Goal: Task Accomplishment & Management: Manage account settings

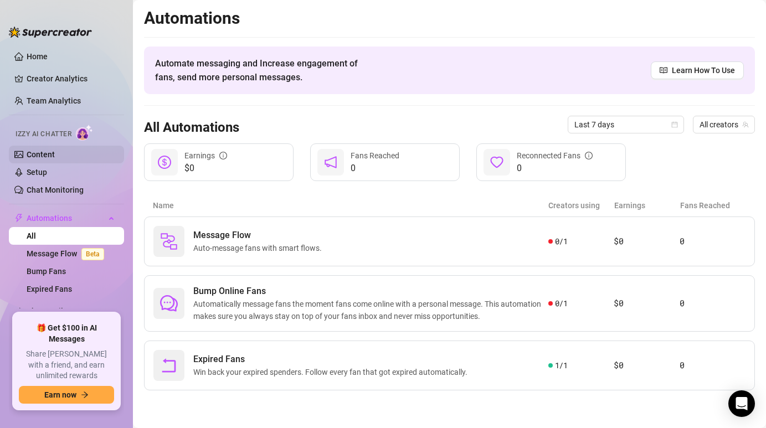
click at [47, 154] on link "Content" at bounding box center [41, 154] width 28 height 9
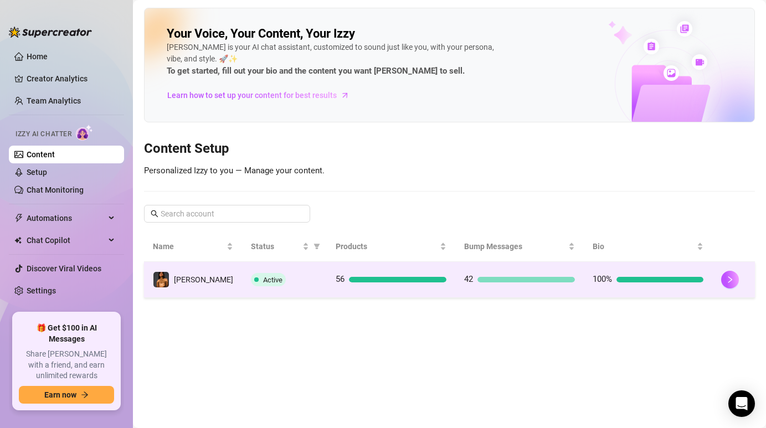
click at [270, 291] on td "Active" at bounding box center [284, 280] width 85 height 36
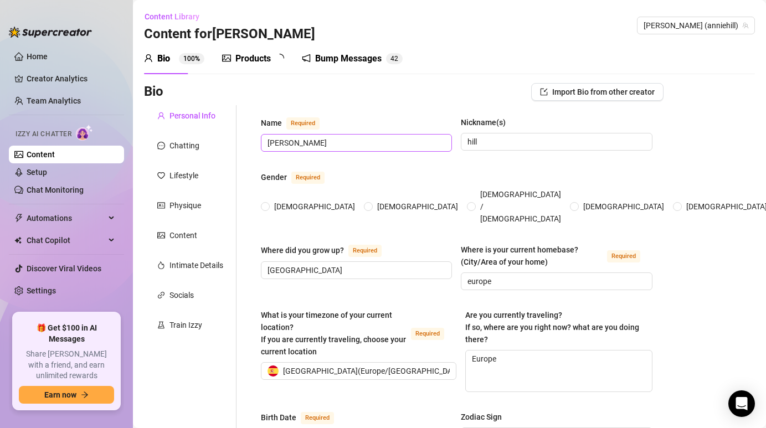
radio input "true"
type input "[DATE]"
click at [348, 65] on div "Bump Messages" at bounding box center [356, 58] width 66 height 13
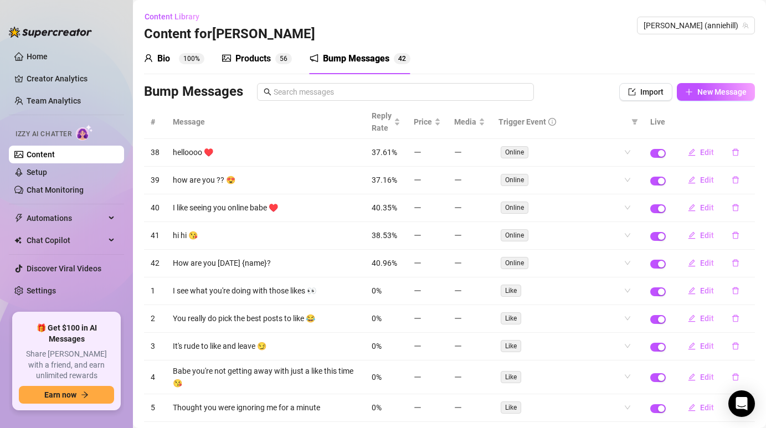
click at [292, 60] on div "Bio 100% Products 5 6 Bump Messages 4 2" at bounding box center [277, 58] width 266 height 31
click at [281, 60] on span "5" at bounding box center [282, 59] width 4 height 8
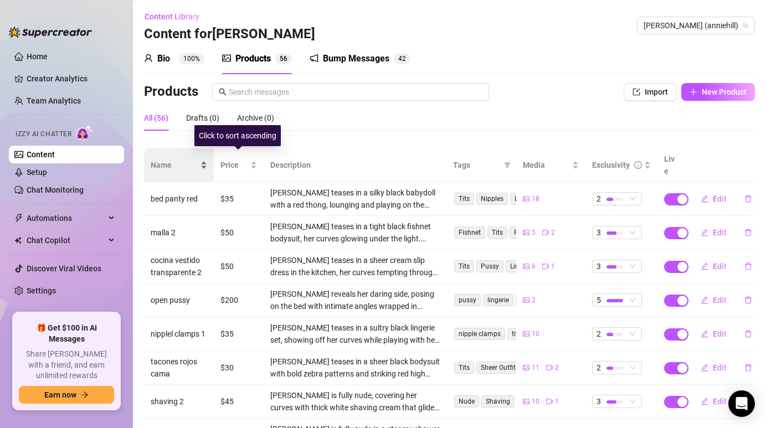
click at [199, 161] on div "Name" at bounding box center [179, 165] width 56 height 12
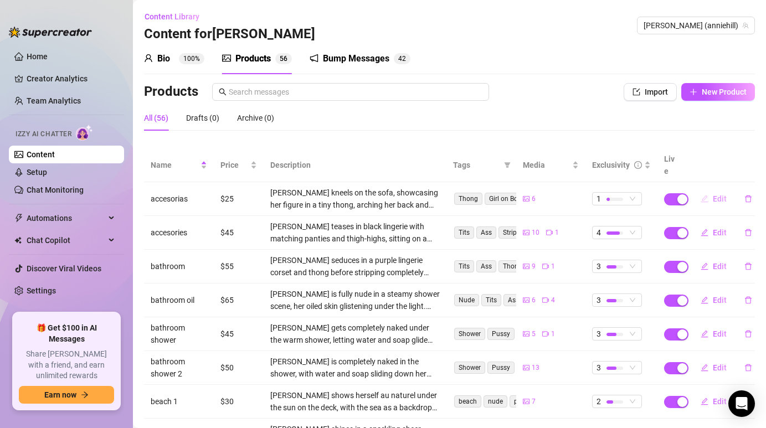
click at [714, 194] on span "Edit" at bounding box center [719, 198] width 14 height 9
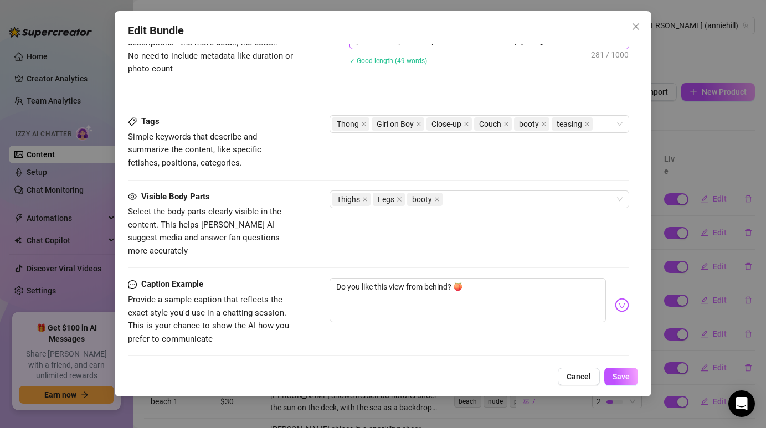
scroll to position [687, 0]
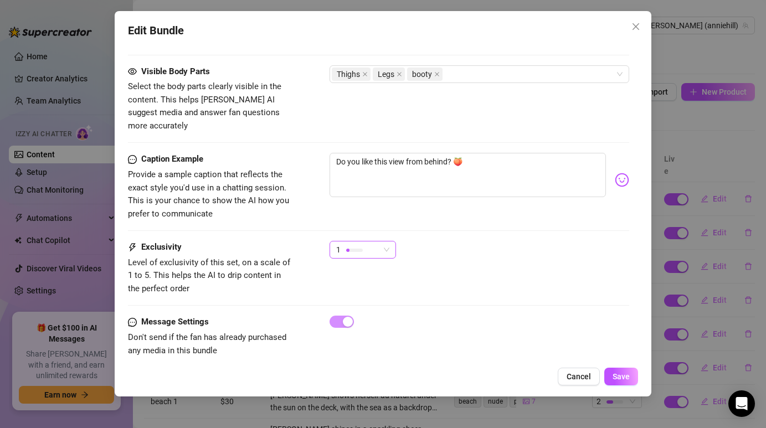
click at [385, 241] on span "1" at bounding box center [362, 249] width 53 height 17
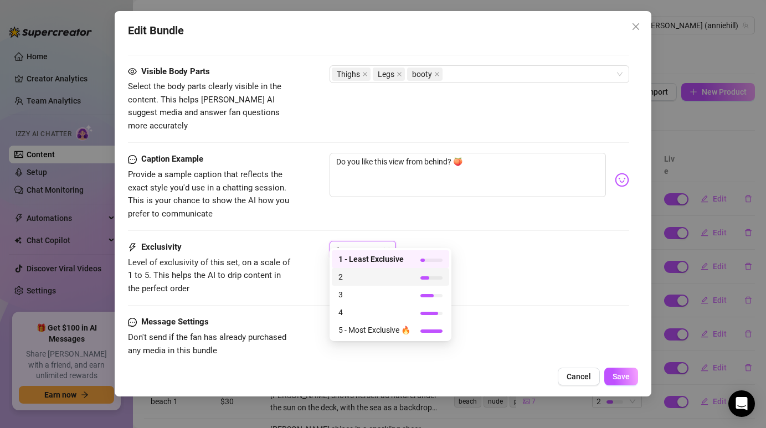
click at [369, 272] on span "2" at bounding box center [374, 277] width 72 height 12
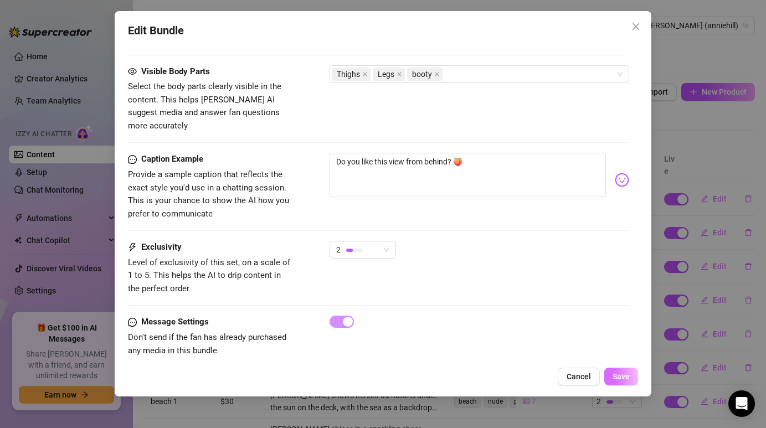
click at [624, 376] on span "Save" at bounding box center [620, 376] width 17 height 9
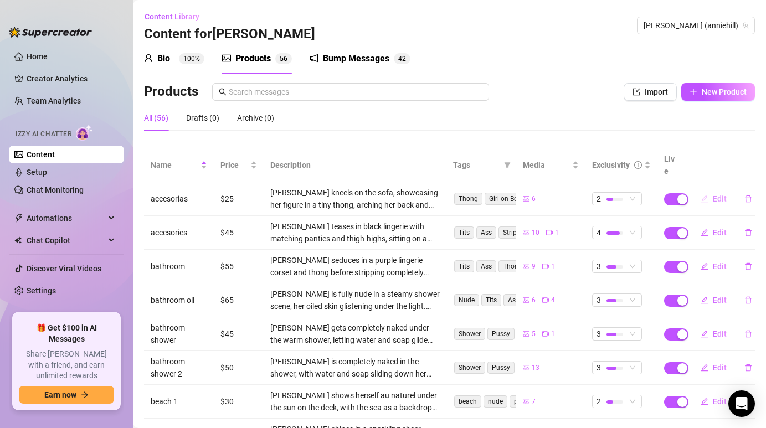
click at [721, 194] on span "Edit" at bounding box center [719, 198] width 14 height 9
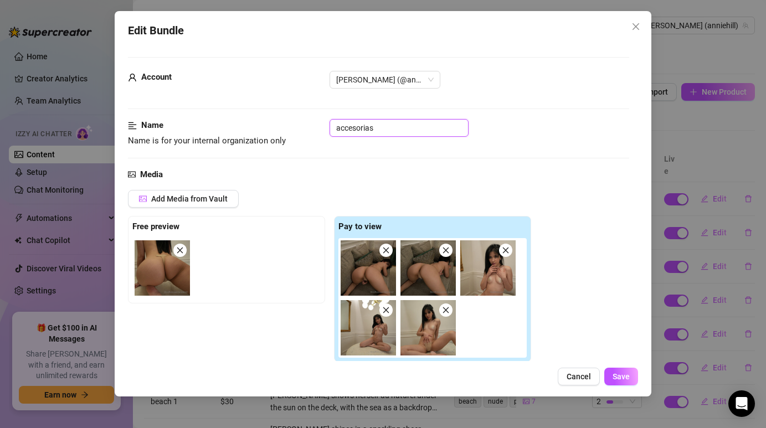
click at [381, 135] on input "accesorias" at bounding box center [398, 128] width 139 height 18
type input "accesorias"
click at [631, 30] on icon "close" at bounding box center [635, 26] width 9 height 9
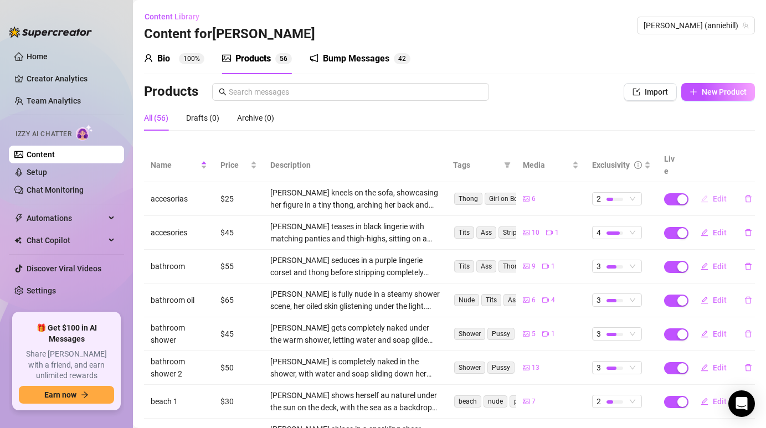
click at [710, 190] on button "Edit" at bounding box center [713, 199] width 44 height 18
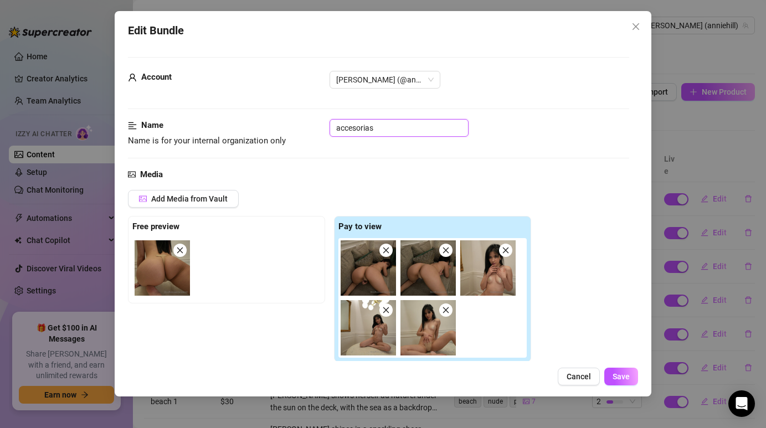
click at [445, 130] on input "accesorias" at bounding box center [398, 128] width 139 height 18
click at [407, 135] on input "accesorias" at bounding box center [398, 128] width 139 height 18
type input "accesorias brown"
click at [614, 376] on span "Save" at bounding box center [620, 376] width 17 height 9
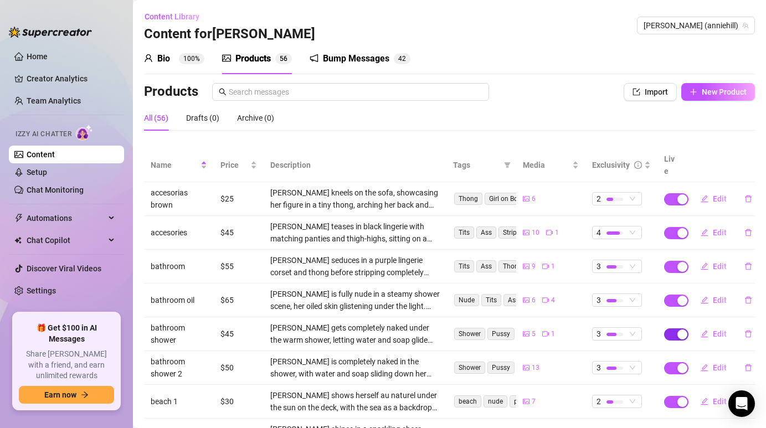
drag, startPoint x: 669, startPoint y: 392, endPoint x: 669, endPoint y: 317, distance: 75.8
click at [669, 317] on tbody "accesorias brown $25 [PERSON_NAME] kneels on the sofa, showcasing her figure in…" at bounding box center [449, 351] width 611 height 338
click at [707, 229] on icon "edit" at bounding box center [704, 233] width 8 height 8
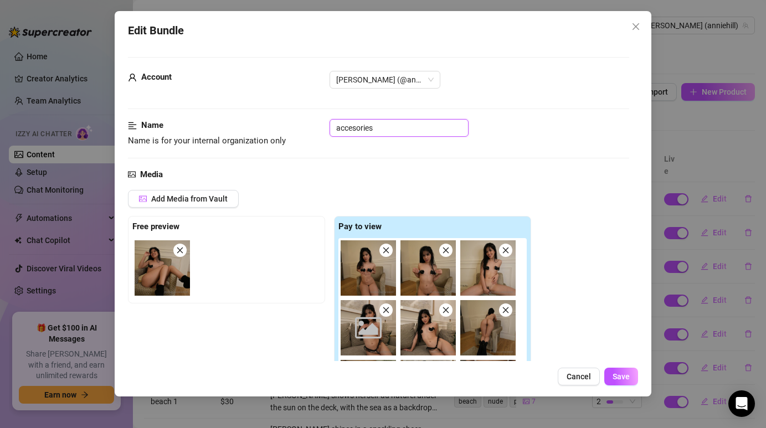
click at [370, 130] on input "accesories" at bounding box center [398, 128] width 139 height 18
type input "accesorias"
click at [616, 373] on span "Save" at bounding box center [620, 376] width 17 height 9
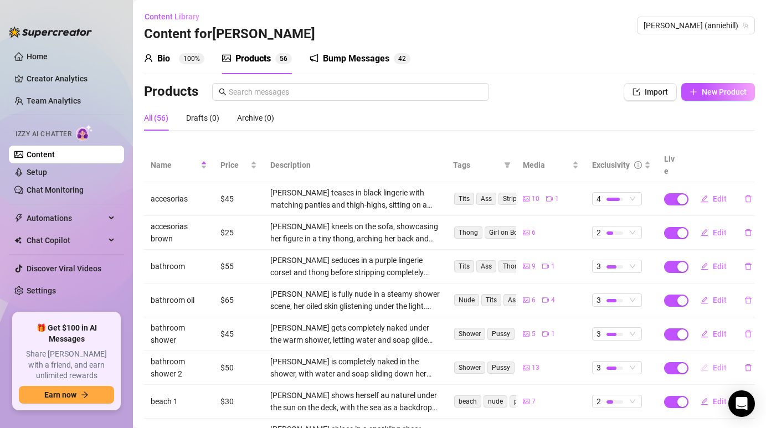
click at [711, 359] on button "Edit" at bounding box center [713, 368] width 44 height 18
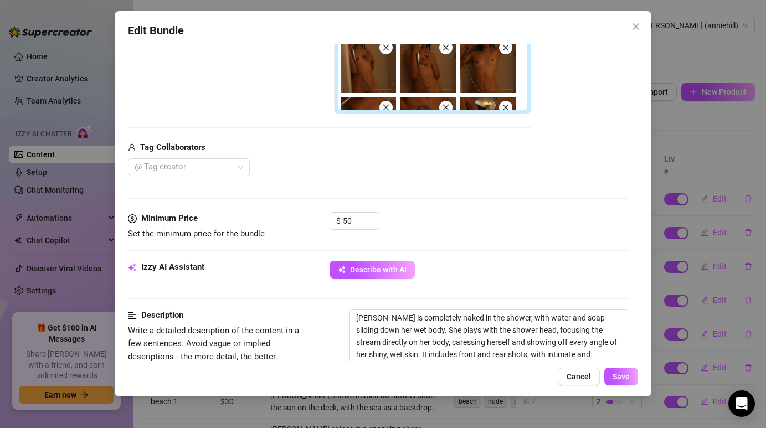
scroll to position [364, 0]
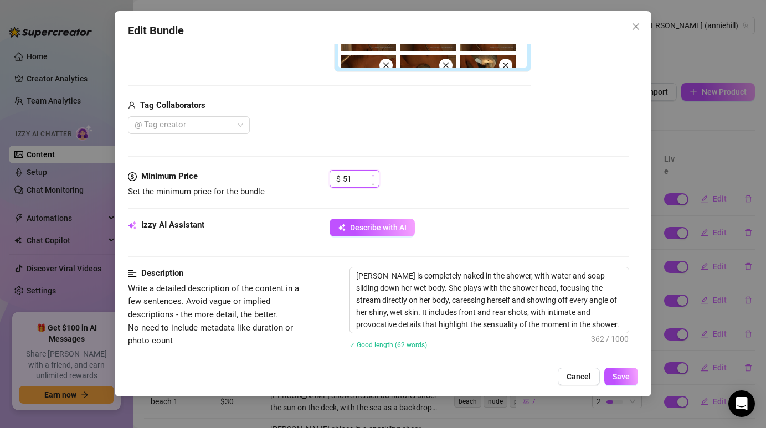
click at [369, 176] on span "Increase Value" at bounding box center [372, 175] width 12 height 10
type input "55"
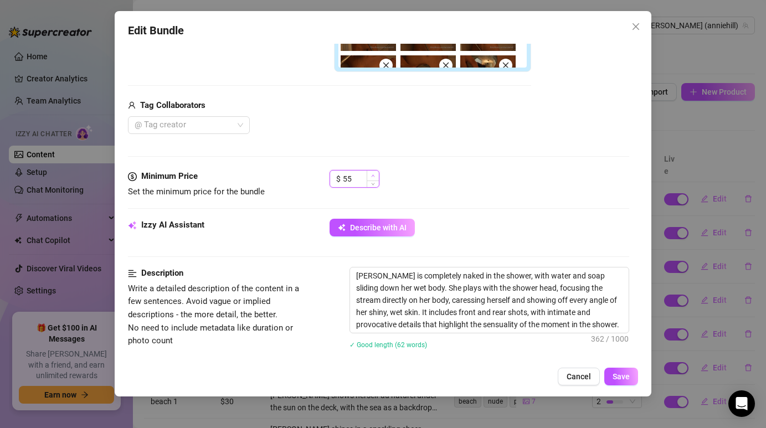
click at [369, 176] on span "Increase Value" at bounding box center [372, 175] width 12 height 10
click at [628, 373] on span "Save" at bounding box center [620, 376] width 17 height 9
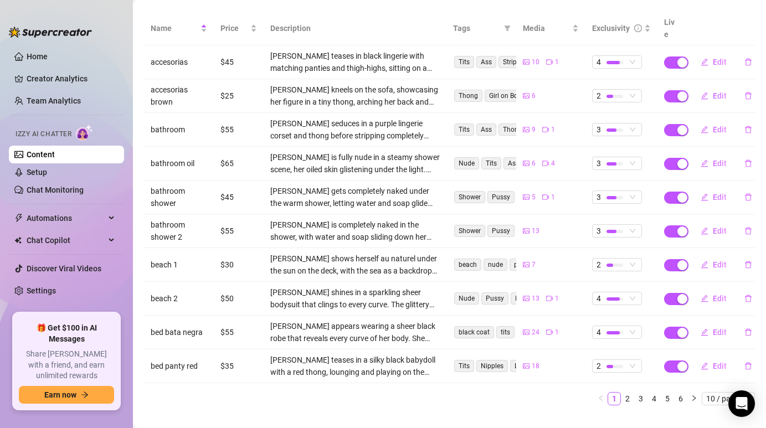
scroll to position [144, 0]
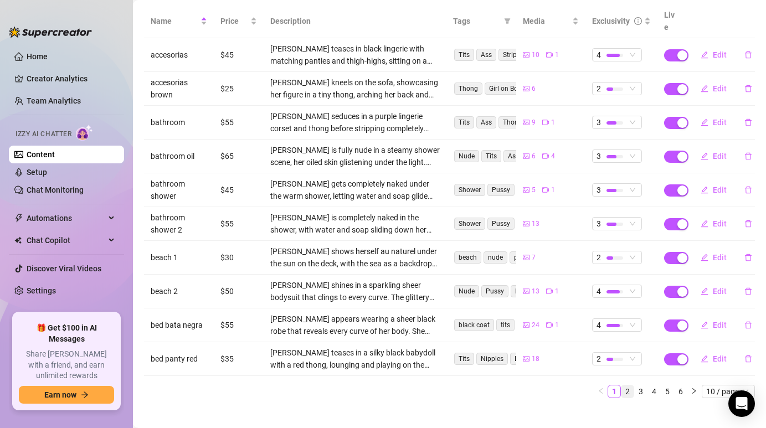
click at [629, 385] on link "2" at bounding box center [627, 391] width 12 height 12
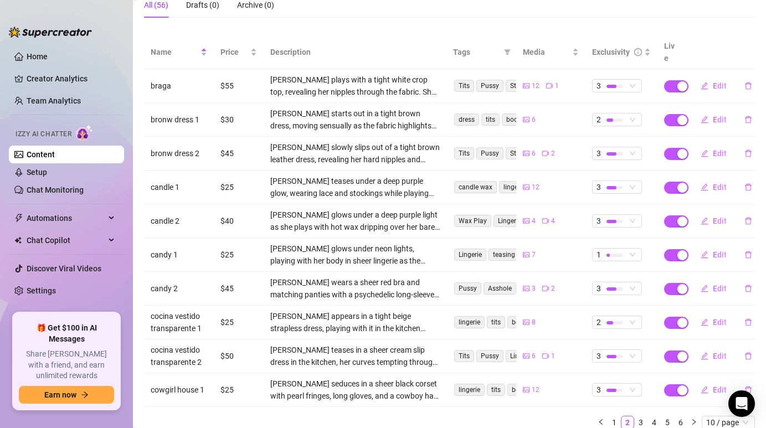
scroll to position [112, 0]
click at [707, 218] on icon "edit" at bounding box center [704, 222] width 8 height 8
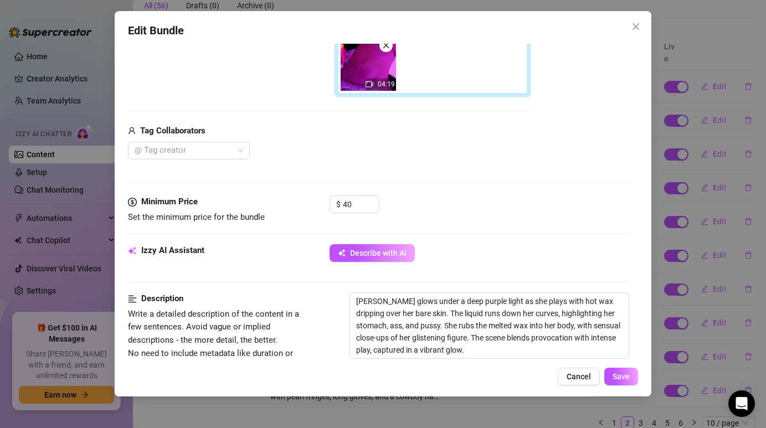
scroll to position [352, 0]
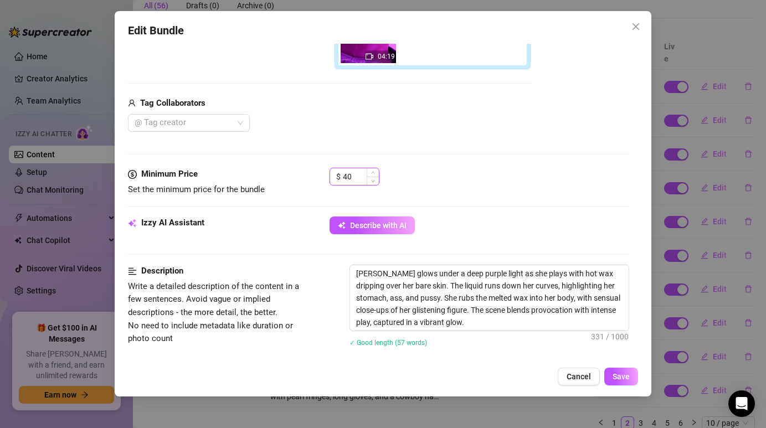
click at [354, 177] on input "40" at bounding box center [361, 176] width 36 height 17
type input "50"
click at [623, 373] on span "Save" at bounding box center [620, 376] width 17 height 9
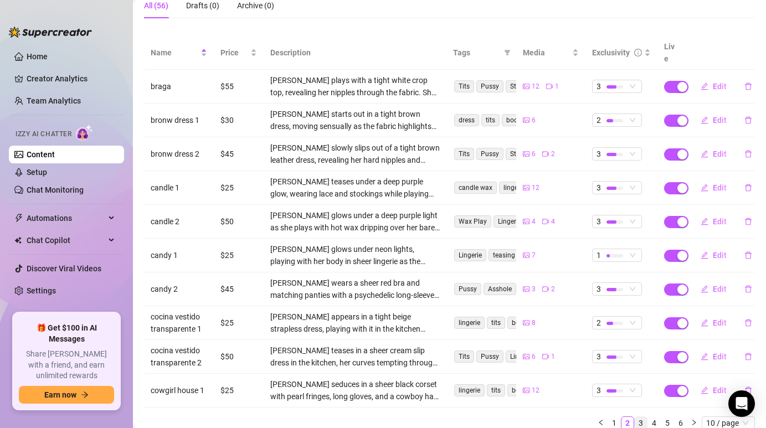
click at [643, 417] on link "3" at bounding box center [640, 423] width 12 height 12
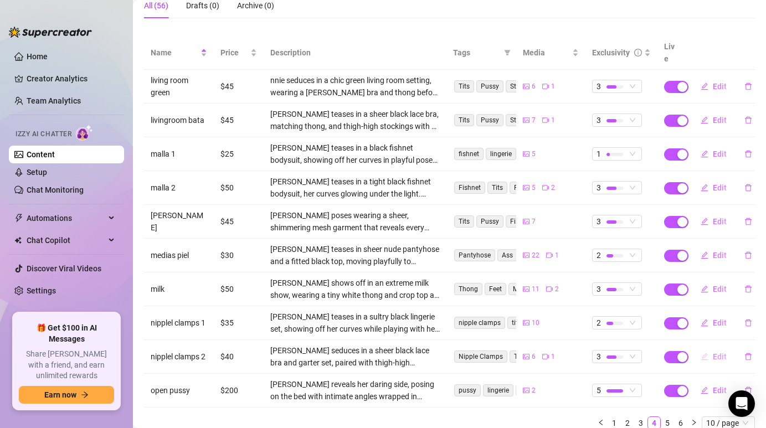
click at [707, 352] on span "button" at bounding box center [704, 356] width 8 height 9
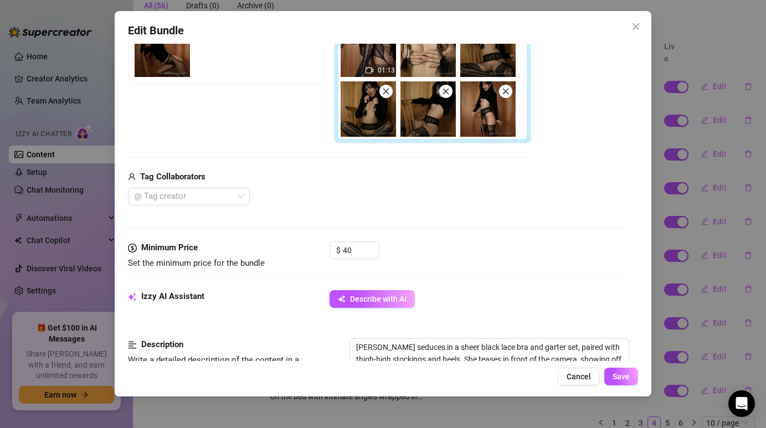
scroll to position [221, 0]
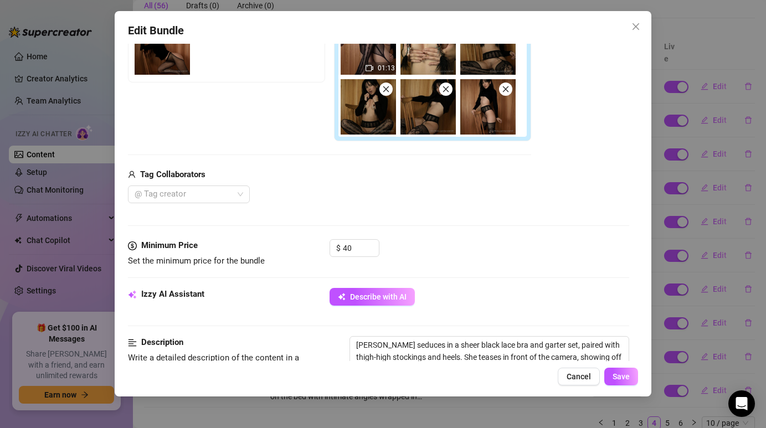
click at [369, 237] on div "Media Add Media from Vault Free preview Pay to view 01:13 Tag Collaborators @ T…" at bounding box center [378, 93] width 500 height 292
click at [361, 246] on input "40" at bounding box center [361, 248] width 36 height 17
type input "45"
click at [627, 379] on span "Save" at bounding box center [620, 376] width 17 height 9
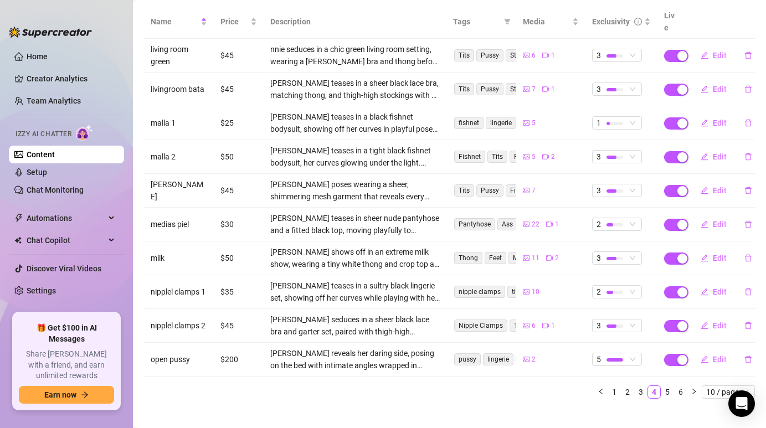
scroll to position [144, 0]
click at [660, 385] on li "4" at bounding box center [653, 391] width 13 height 13
click at [666, 385] on link "5" at bounding box center [667, 391] width 12 height 12
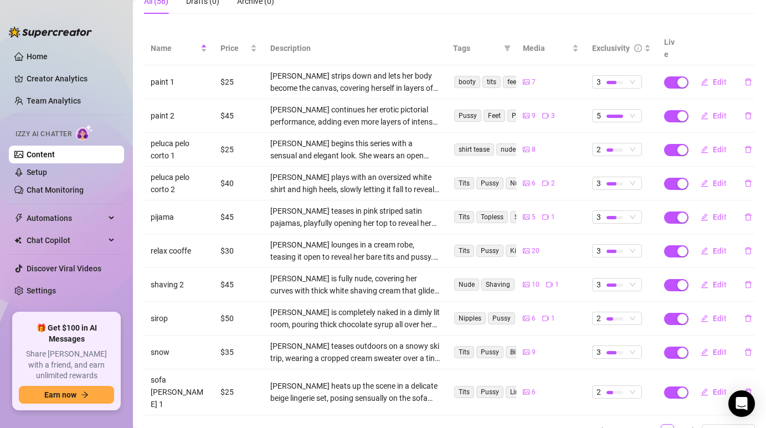
scroll to position [111, 0]
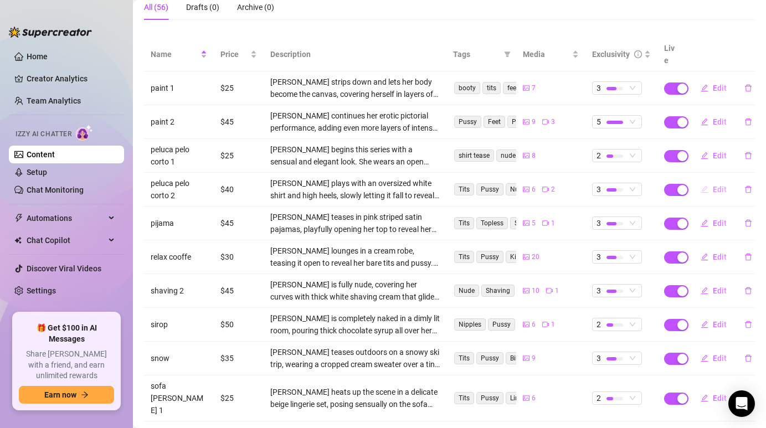
click at [710, 180] on button "Edit" at bounding box center [713, 189] width 44 height 18
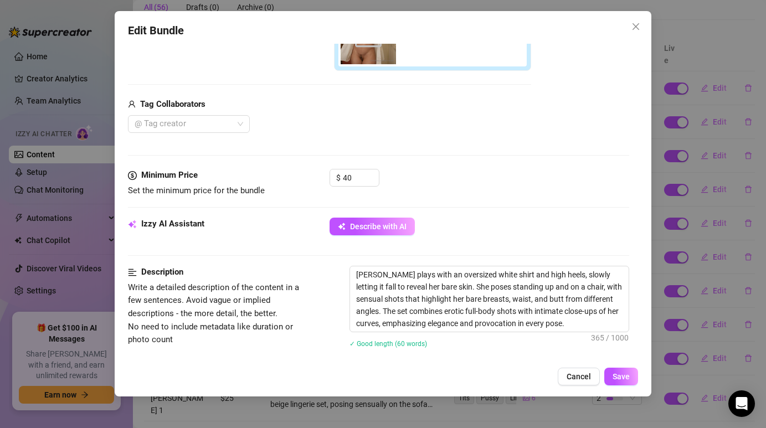
scroll to position [364, 0]
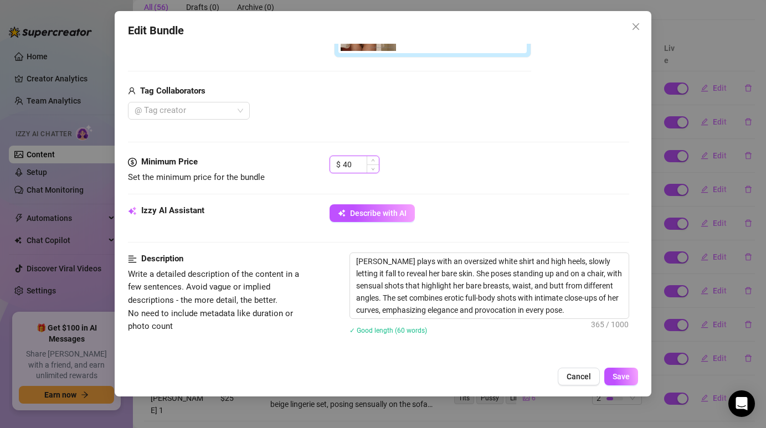
click at [364, 167] on input "40" at bounding box center [361, 164] width 36 height 17
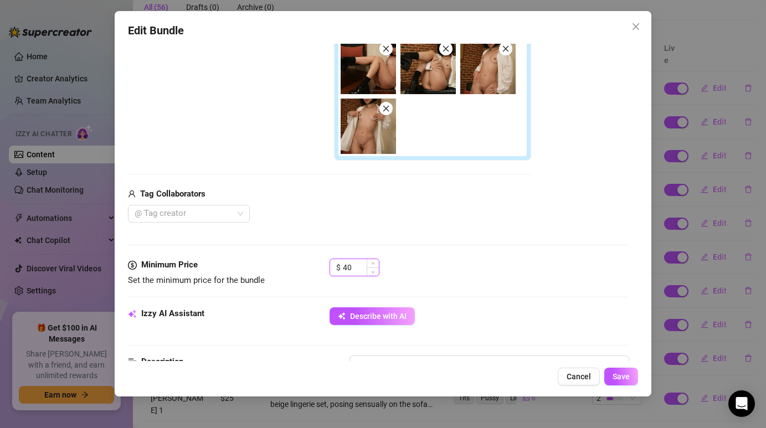
scroll to position [259, 0]
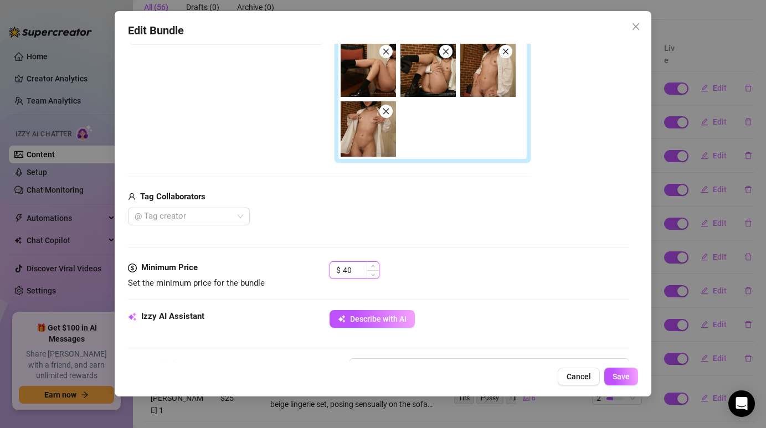
type input "4"
type input "50"
click at [633, 379] on button "Save" at bounding box center [621, 377] width 34 height 18
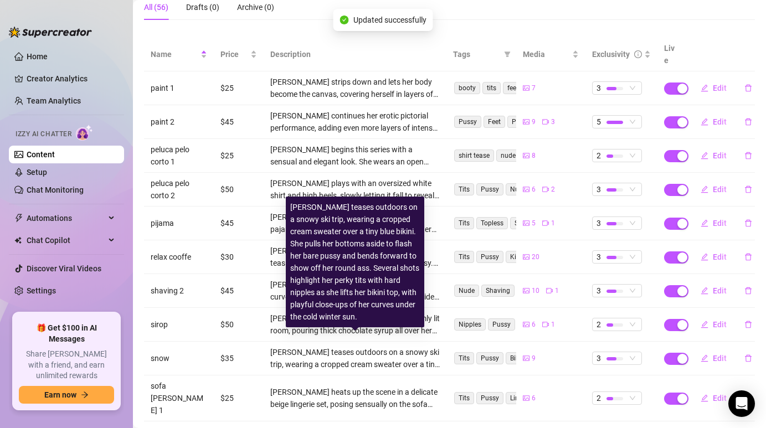
scroll to position [141, 0]
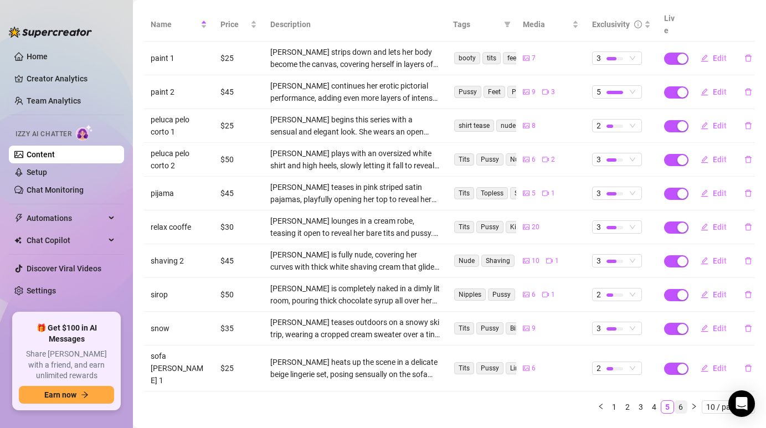
click at [681, 401] on link "6" at bounding box center [680, 407] width 12 height 12
